Goal: Task Accomplishment & Management: Book appointment/travel/reservation

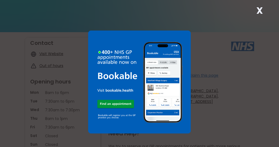
scroll to position [27, 0]
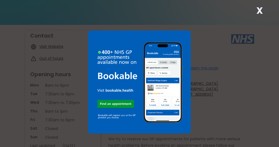
click at [261, 8] on strong "X" at bounding box center [260, 10] width 6 height 13
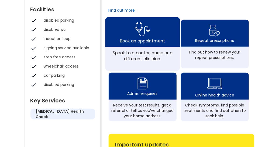
scroll to position [181, 0]
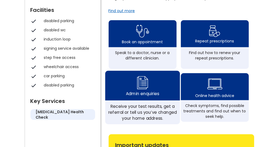
click at [154, 80] on div "Admin enquiries" at bounding box center [142, 86] width 75 height 30
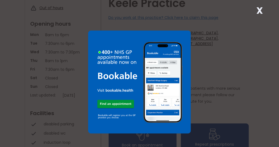
scroll to position [81, 0]
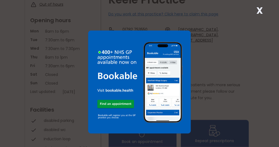
click at [267, 11] on div "X" at bounding box center [139, 73] width 279 height 147
click at [263, 7] on strong "X" at bounding box center [260, 10] width 6 height 13
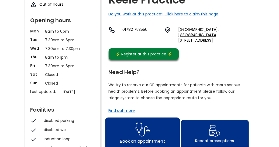
click at [126, 137] on div "Book an appointment" at bounding box center [142, 132] width 75 height 30
